Goal: Task Accomplishment & Management: Use online tool/utility

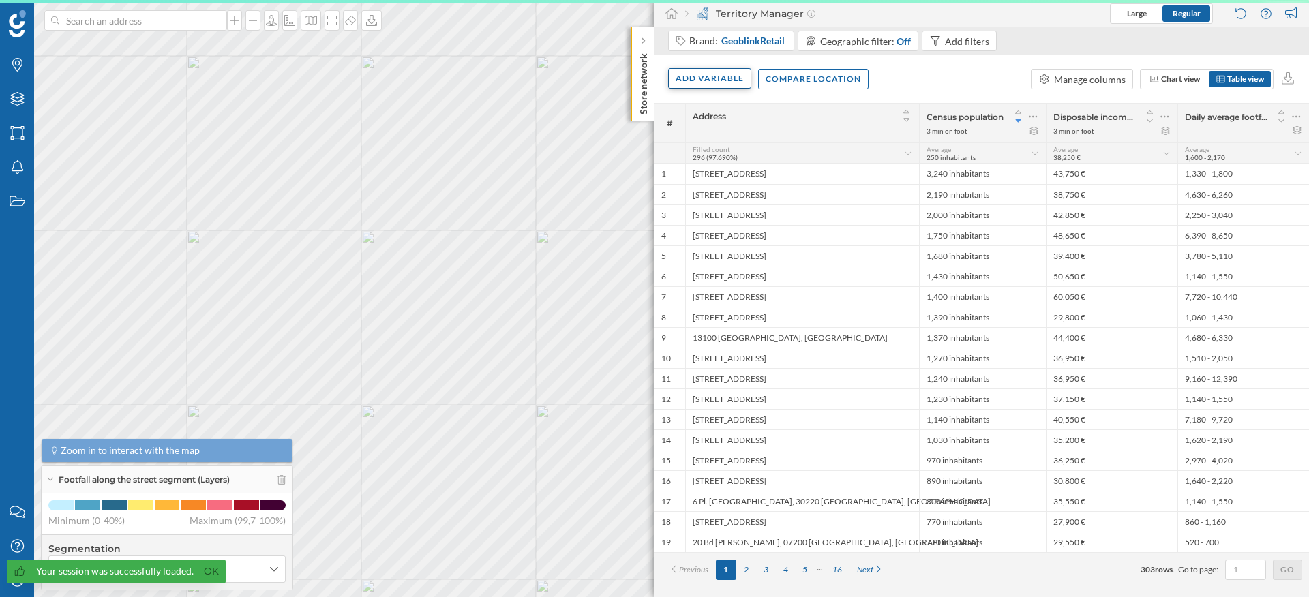
click at [716, 84] on div "Add variable" at bounding box center [709, 78] width 83 height 20
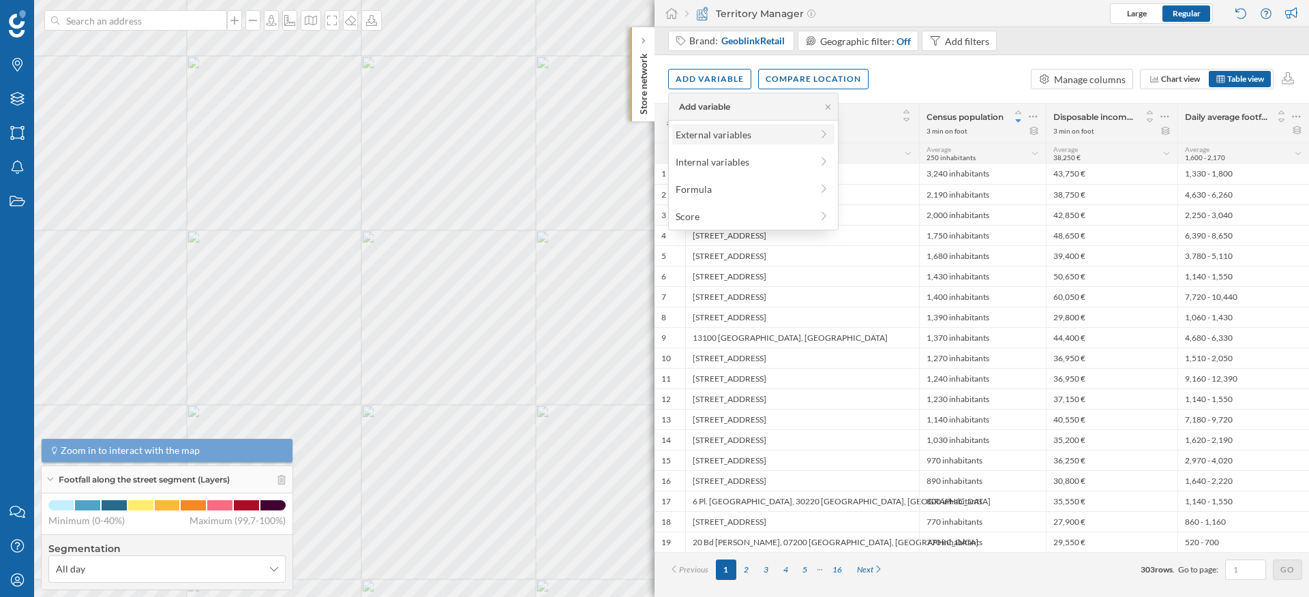
click at [817, 134] on div "External variables" at bounding box center [753, 134] width 154 height 14
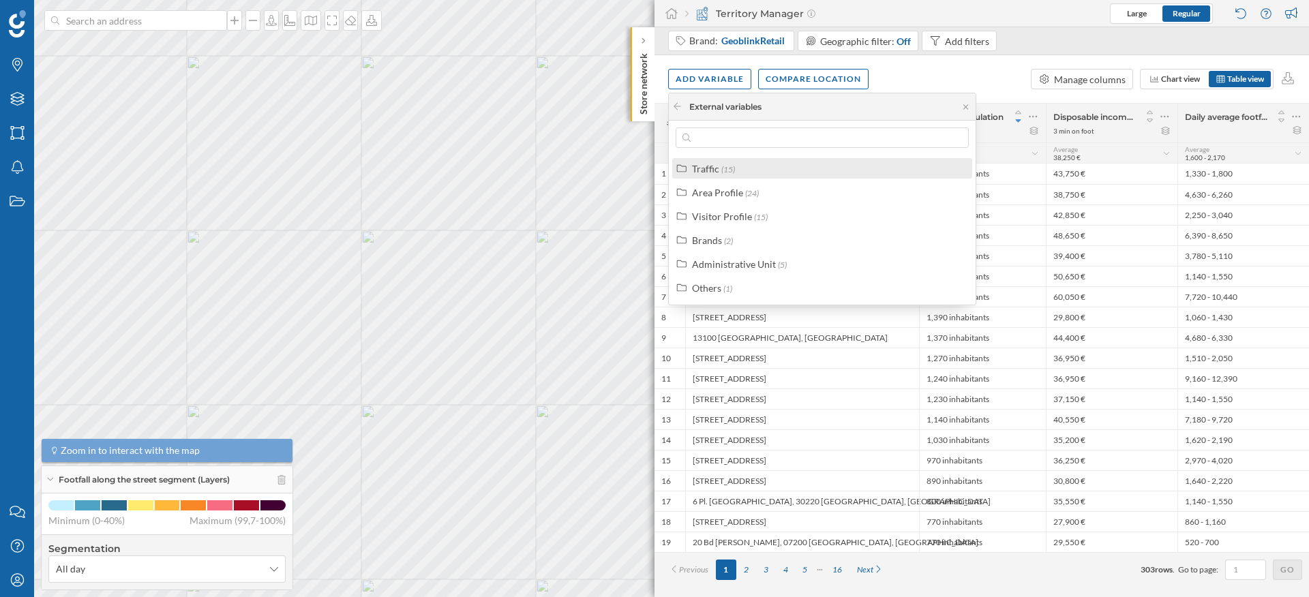
click at [716, 166] on div "Traffic" at bounding box center [705, 169] width 27 height 12
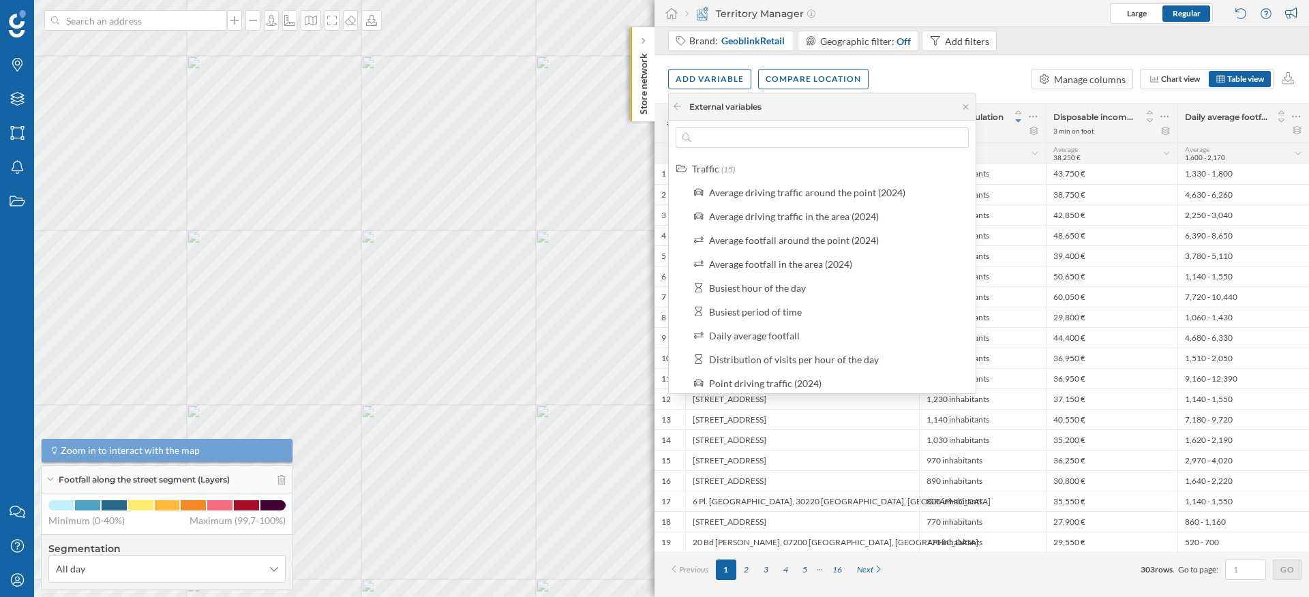
click at [967, 78] on div "Add variable Compare location Manage columns Chart view Table view" at bounding box center [981, 79] width 654 height 48
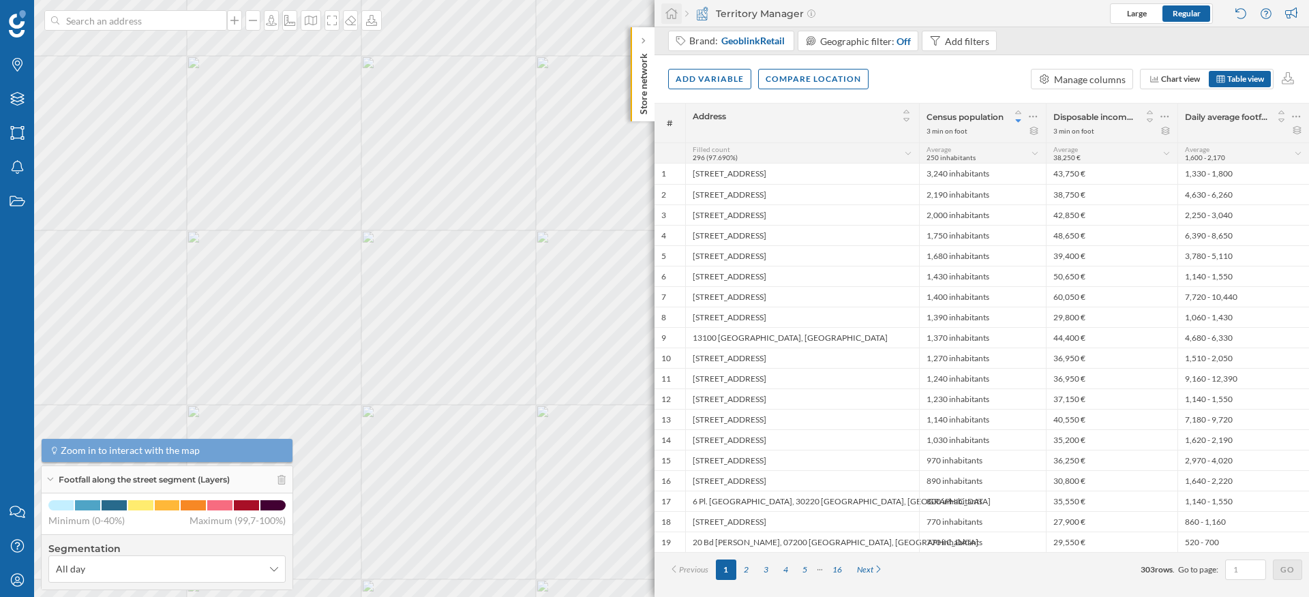
click at [667, 9] on icon at bounding box center [672, 13] width 14 height 12
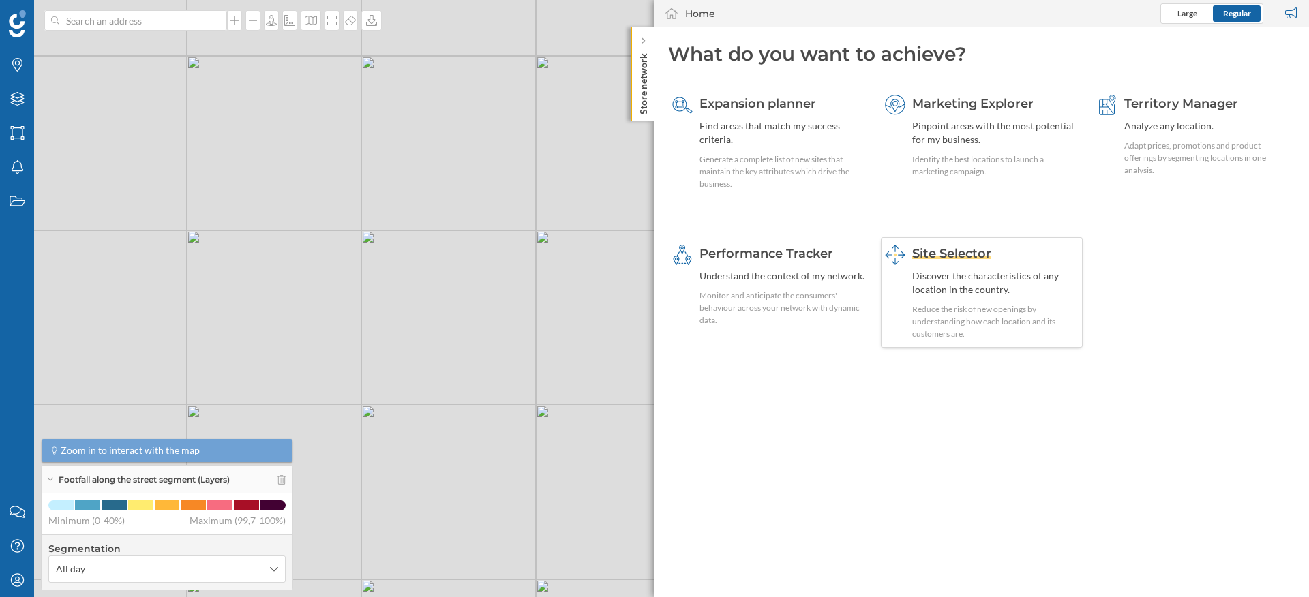
click at [1005, 307] on div "Reduce the risk of new openings by understanding how each location and its cust…" at bounding box center [995, 321] width 167 height 37
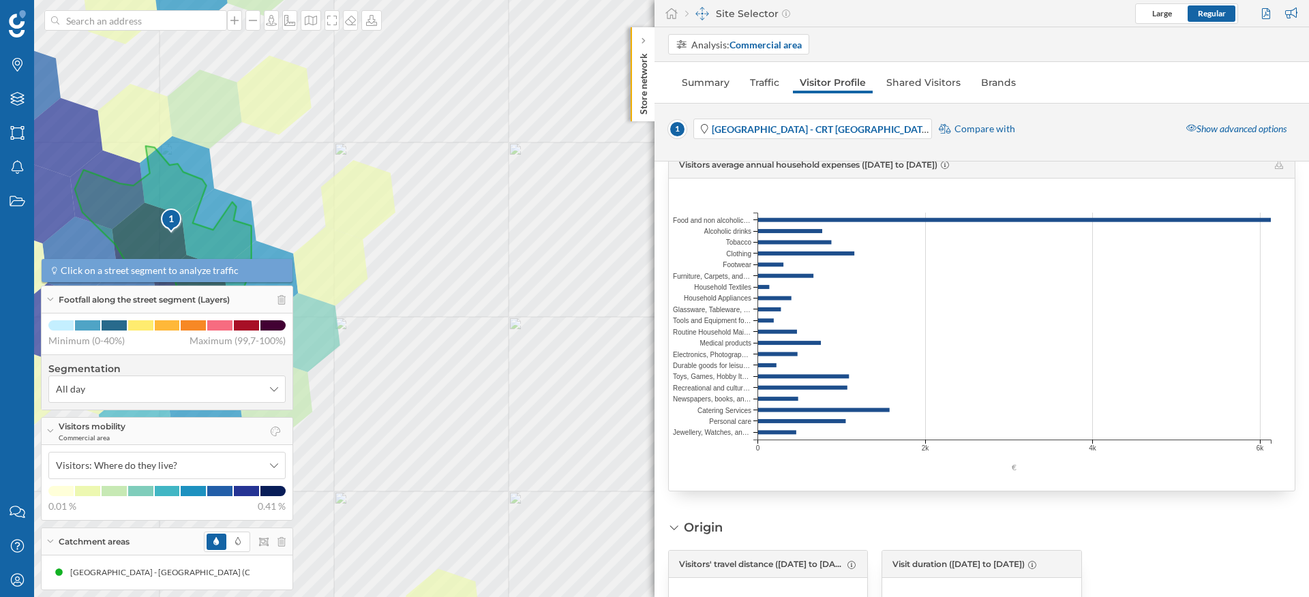
scroll to position [2060, 0]
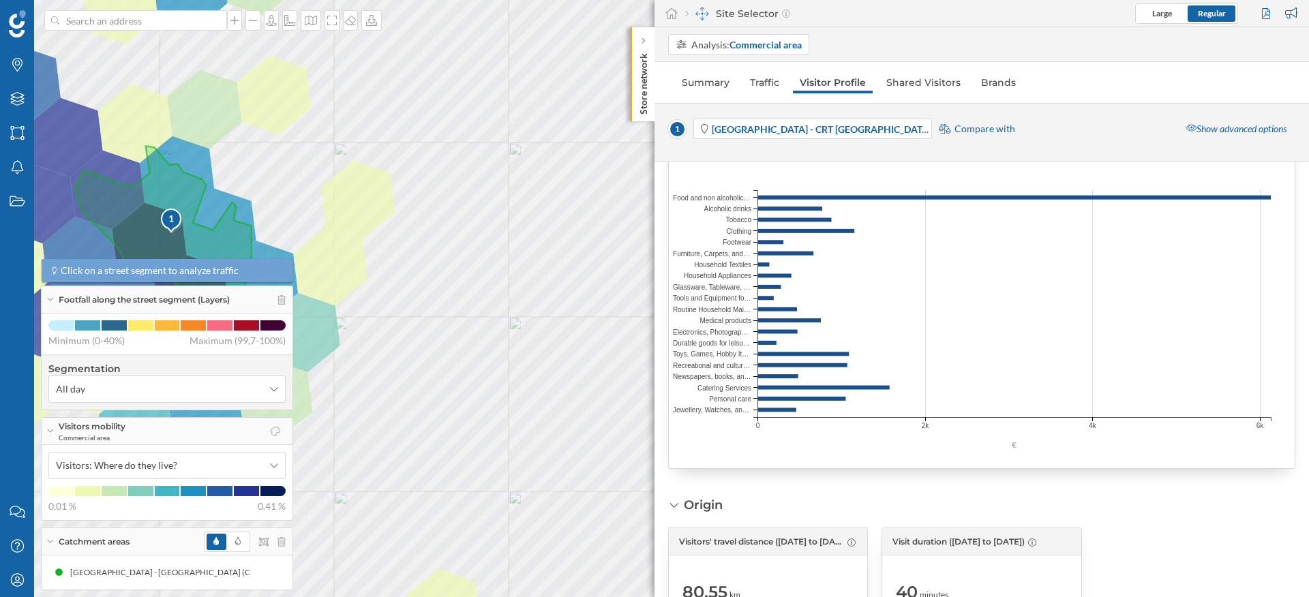
click at [11, 450] on div "Brands Layers Areas Notifications States" at bounding box center [17, 247] width 34 height 495
click at [19, 589] on div "My Profile" at bounding box center [17, 580] width 34 height 34
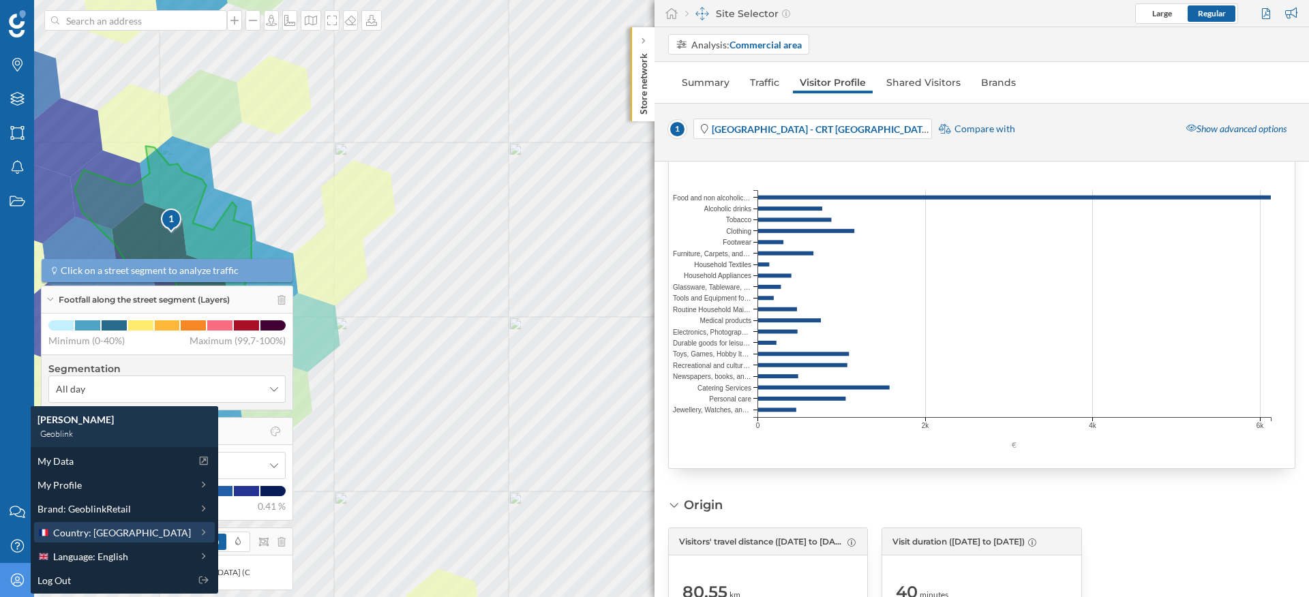
click at [112, 532] on span "Country: France" at bounding box center [122, 533] width 138 height 14
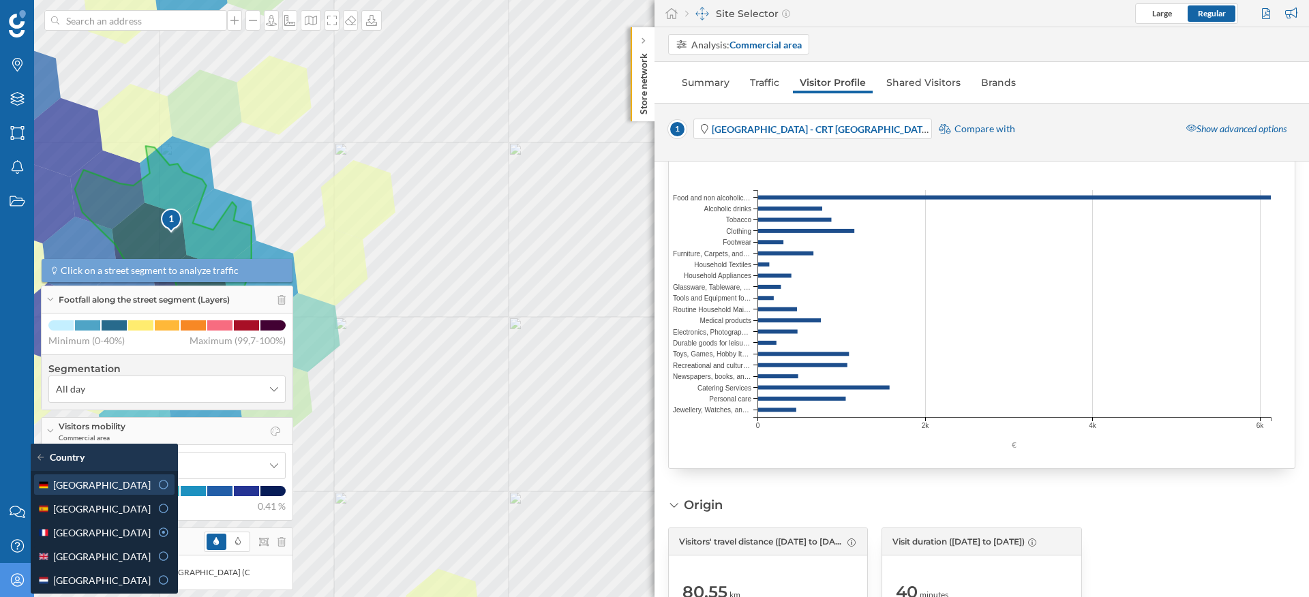
click at [139, 487] on div "Germany" at bounding box center [93, 485] width 113 height 14
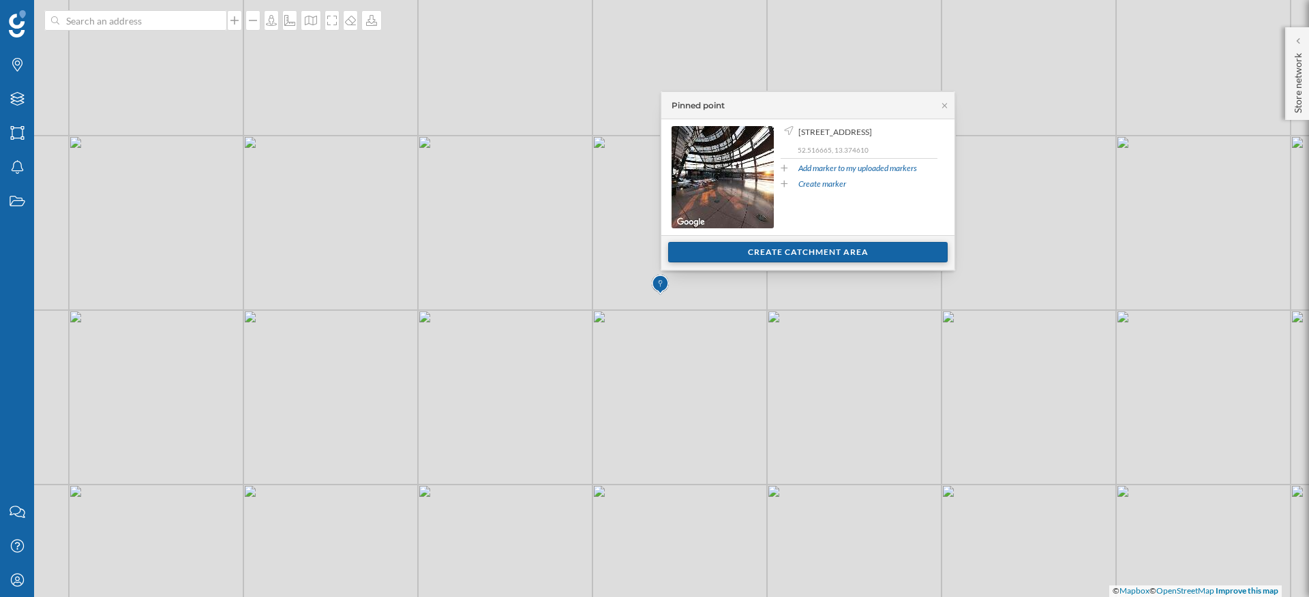
click at [780, 256] on div "Create catchment area" at bounding box center [808, 252] width 280 height 20
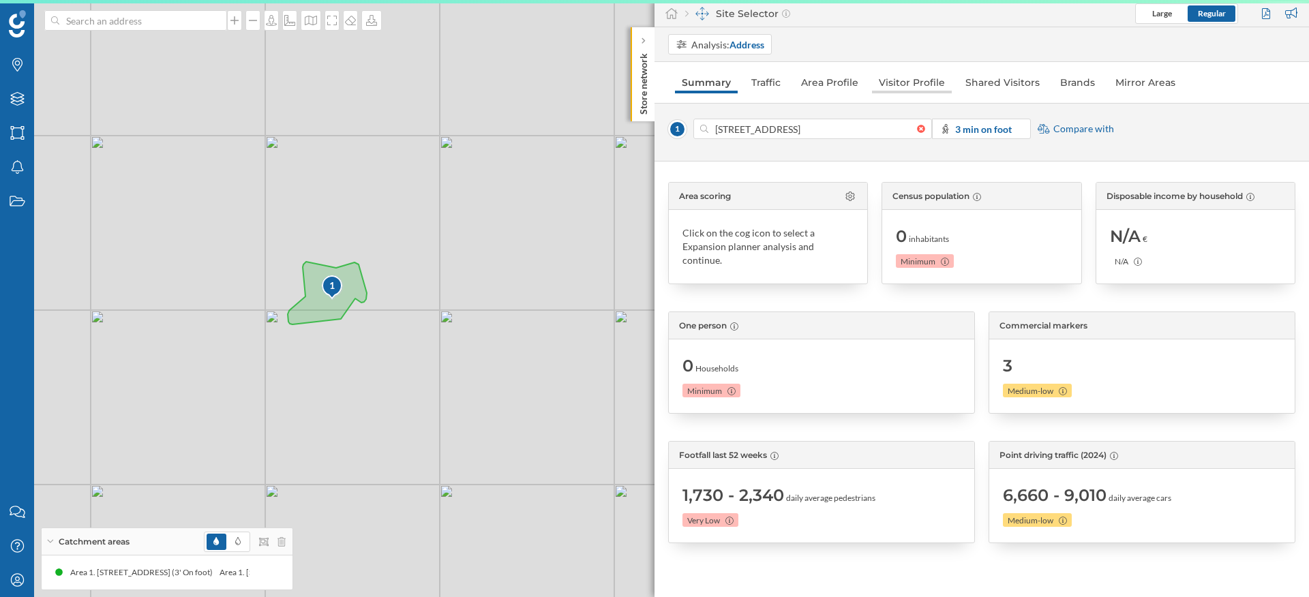
click at [905, 76] on link "Visitor Profile" at bounding box center [912, 83] width 80 height 22
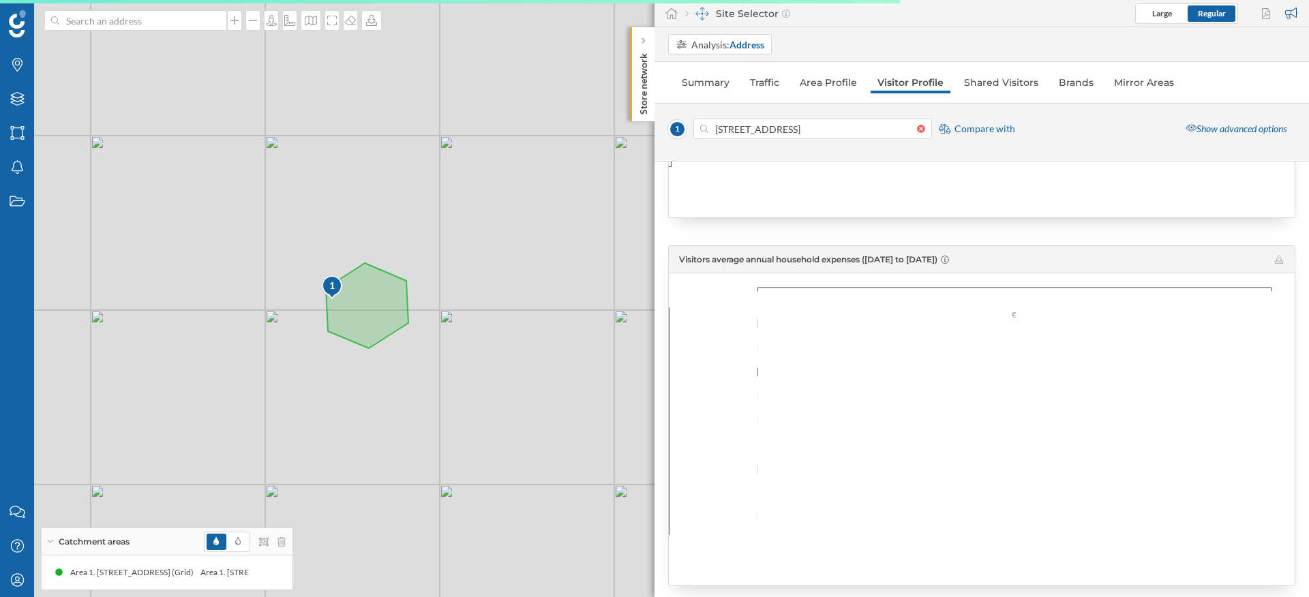
scroll to position [1535, 0]
